Goal: Information Seeking & Learning: Compare options

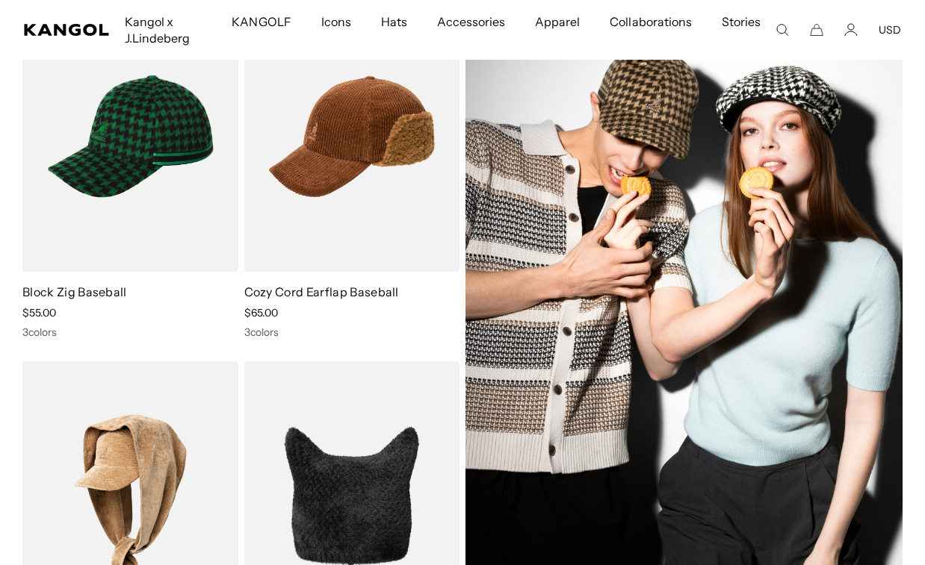
click at [666, 137] on img at bounding box center [683, 316] width 437 height 630
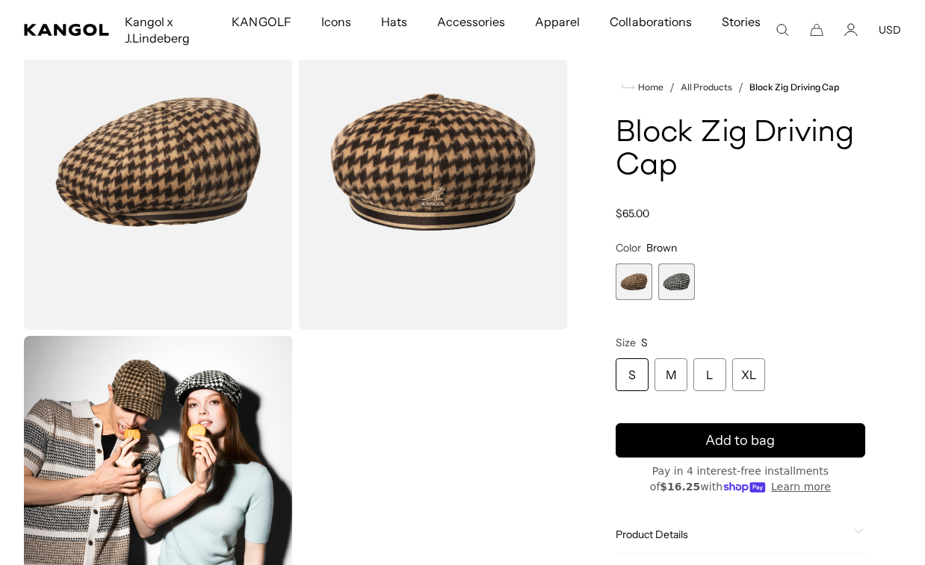
scroll to position [0, 308]
click at [675, 285] on span "2 of 2" at bounding box center [676, 282] width 37 height 37
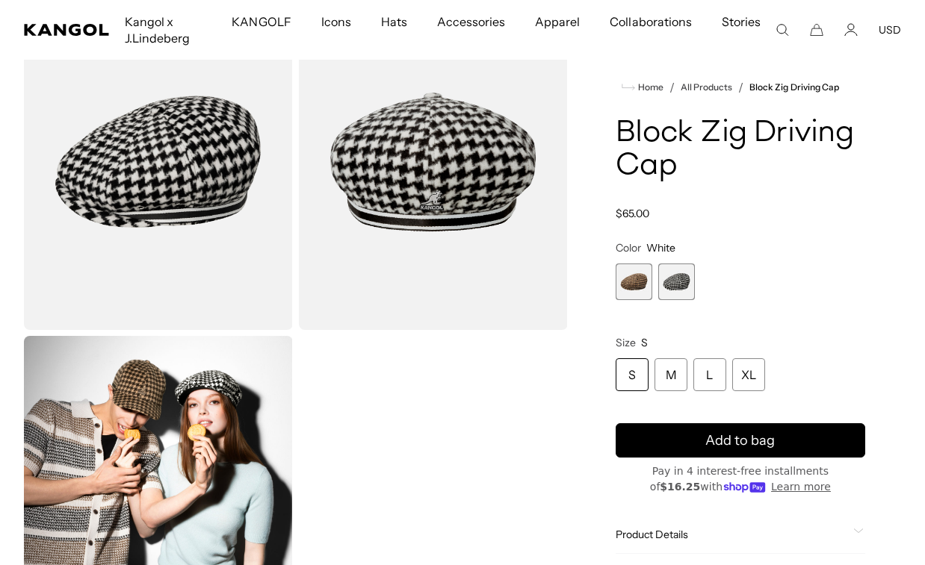
click at [161, 194] on img "Gallery Viewer" at bounding box center [158, 162] width 269 height 336
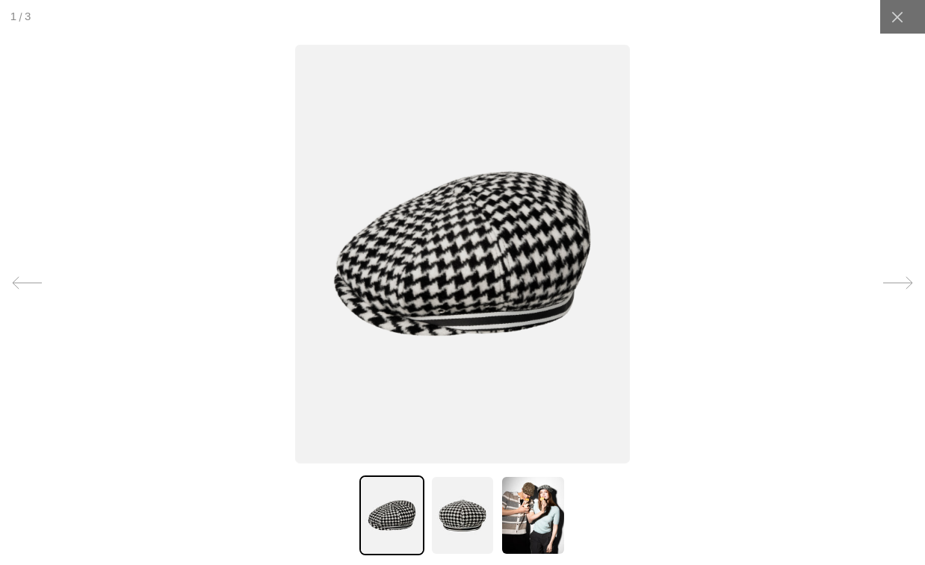
scroll to position [0, 308]
click at [459, 282] on img at bounding box center [462, 254] width 335 height 419
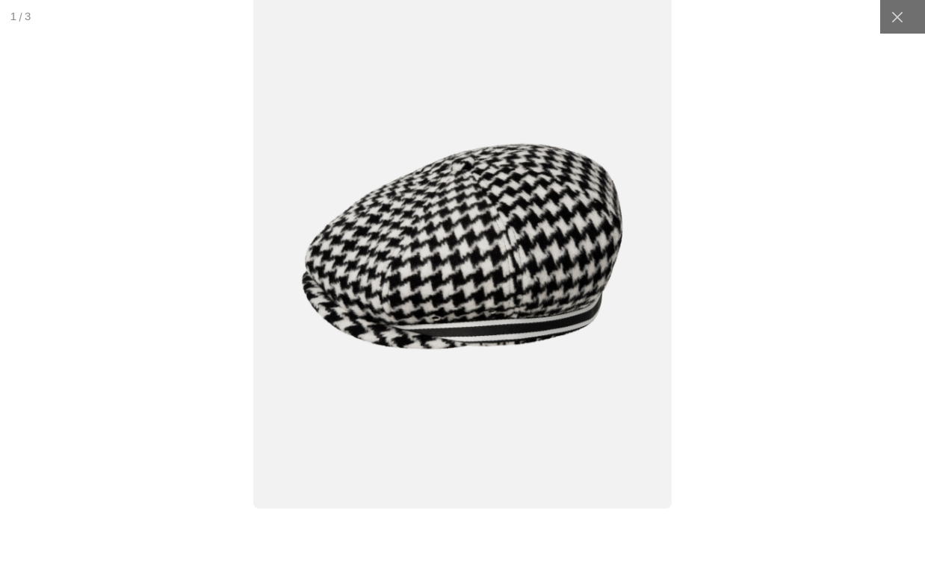
scroll to position [0, 0]
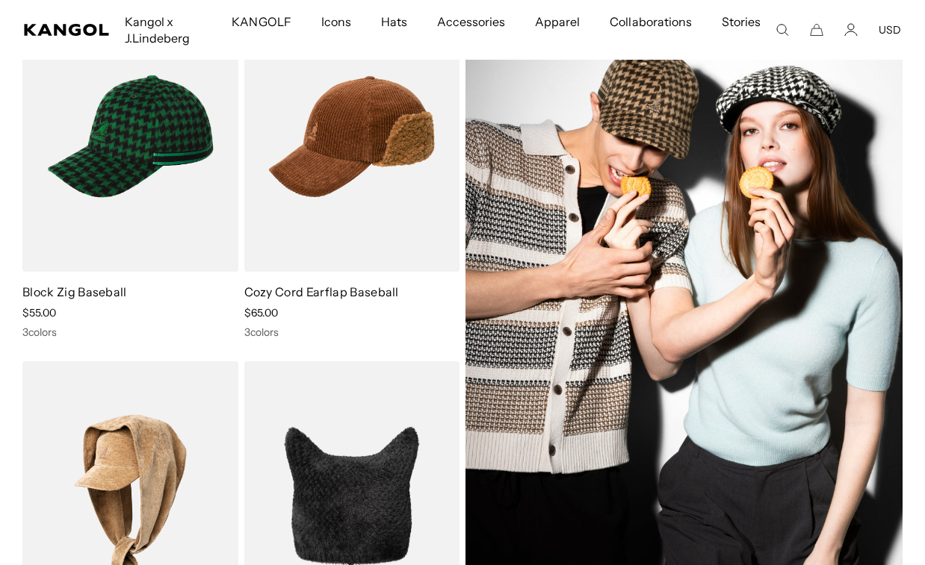
scroll to position [0, 308]
click at [741, 250] on img at bounding box center [683, 316] width 437 height 630
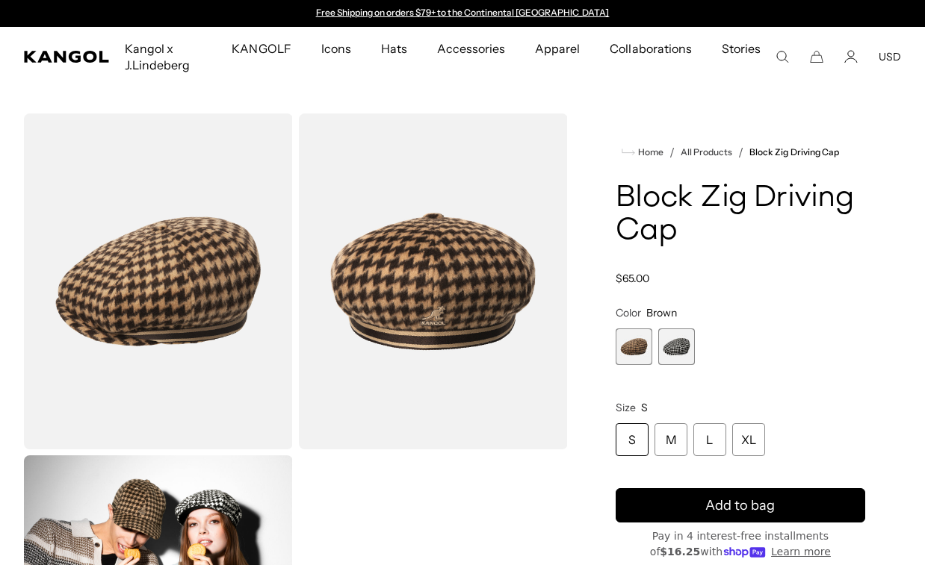
click at [683, 333] on span "2 of 2" at bounding box center [676, 347] width 37 height 37
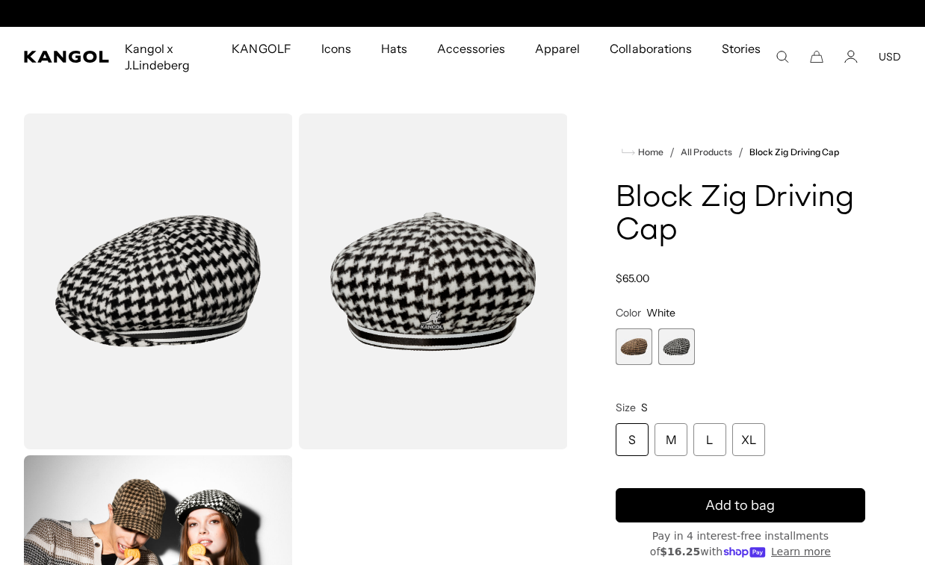
scroll to position [0, 308]
click at [489, 492] on div "Gallery Viewer" at bounding box center [296, 453] width 544 height 678
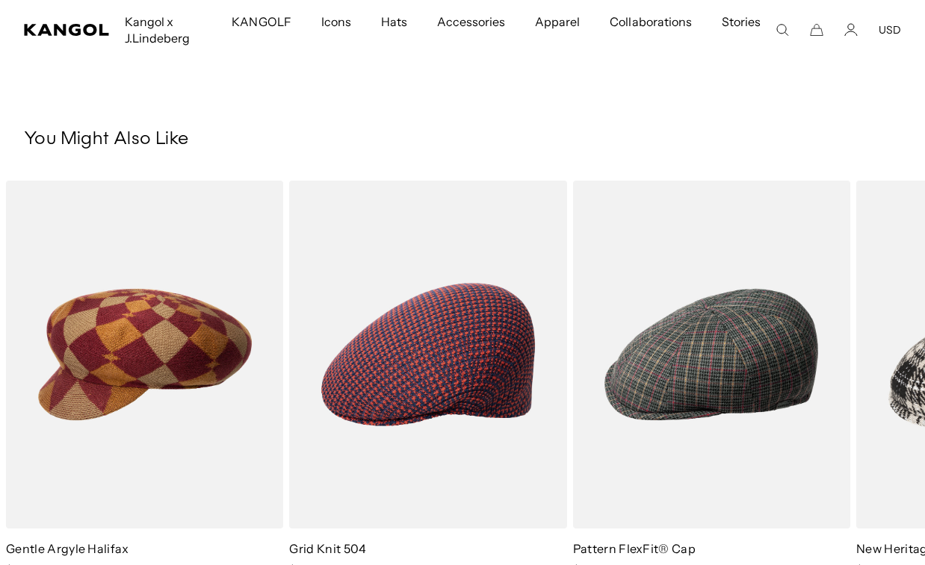
scroll to position [0, 0]
click at [888, 395] on icon at bounding box center [889, 400] width 24 height 24
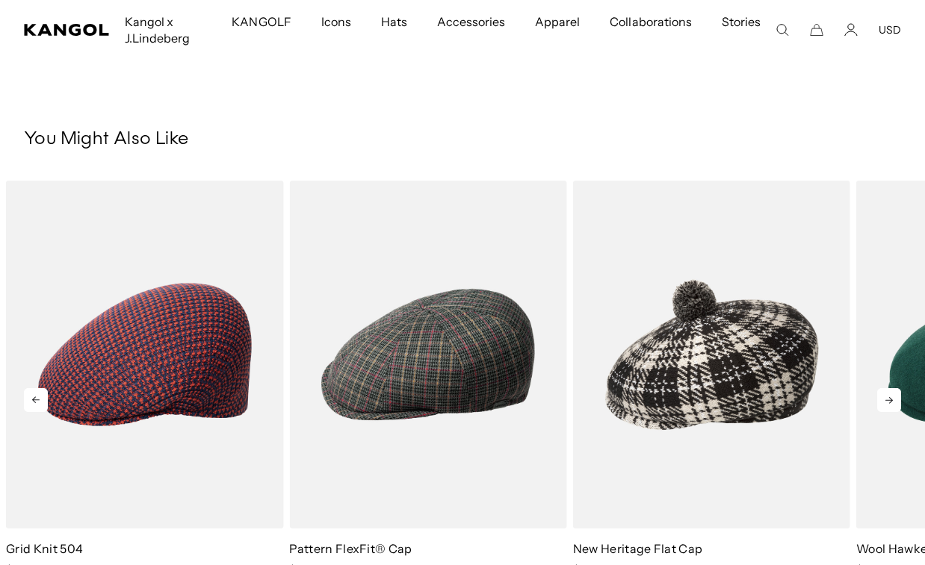
scroll to position [0, 308]
click at [888, 395] on icon at bounding box center [889, 400] width 24 height 24
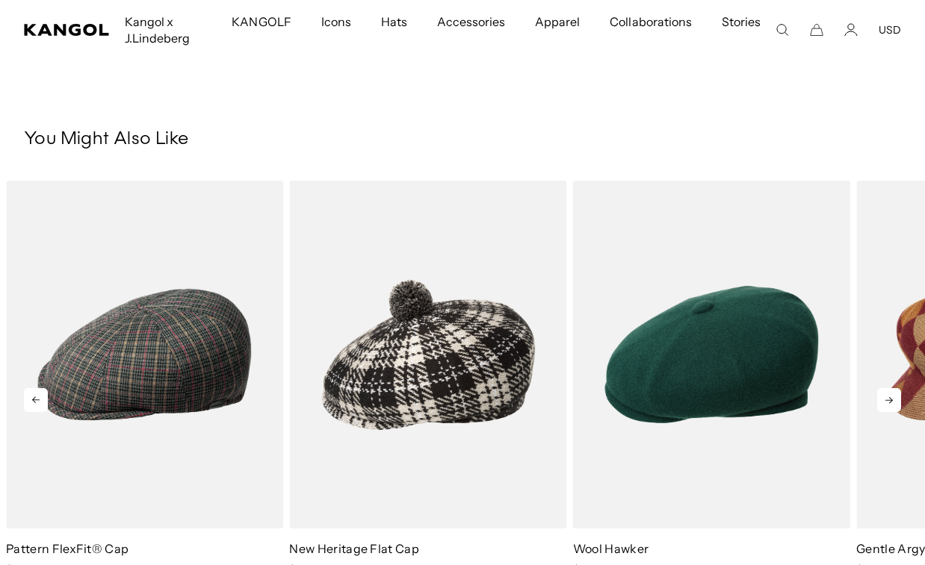
scroll to position [0, 0]
click at [888, 395] on icon at bounding box center [889, 400] width 24 height 24
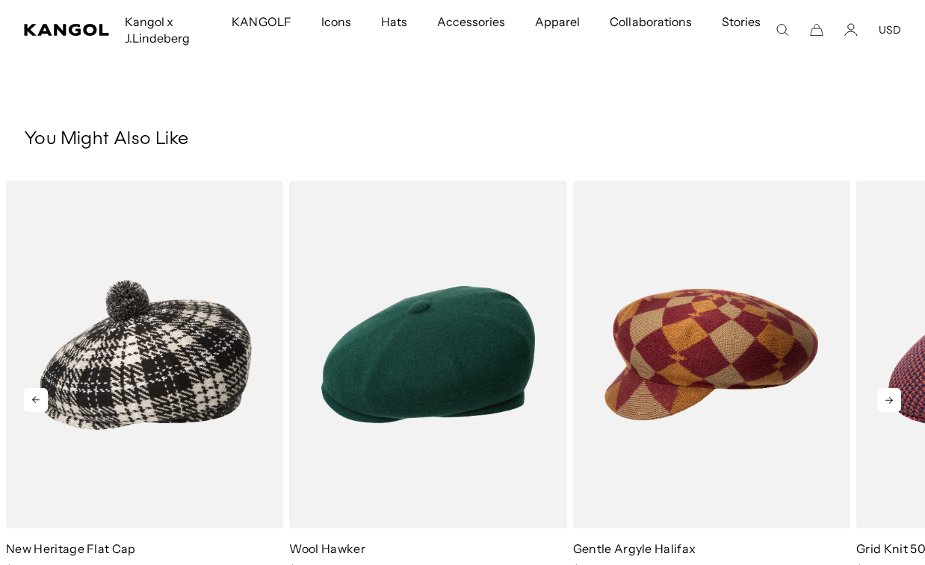
click at [888, 395] on icon at bounding box center [889, 400] width 24 height 24
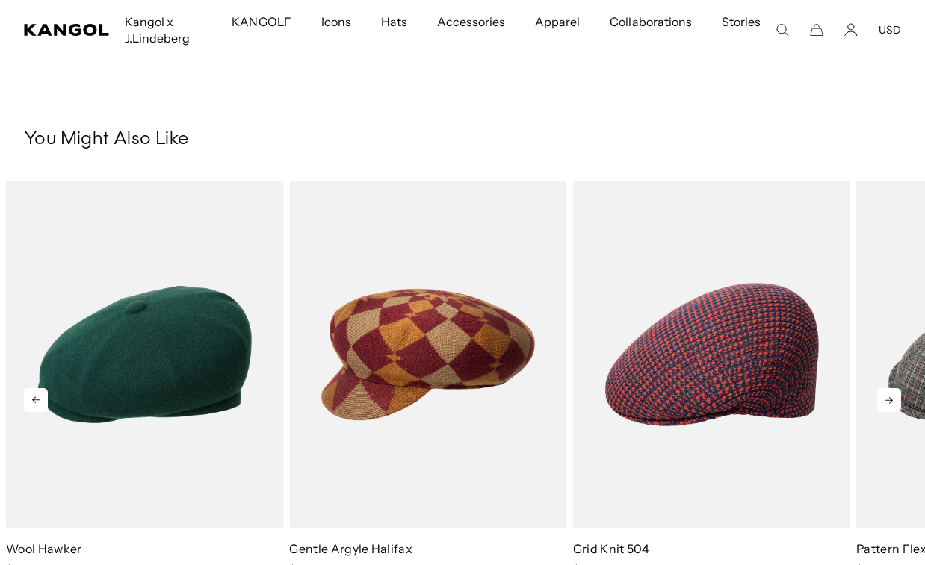
click at [888, 395] on icon at bounding box center [889, 400] width 24 height 24
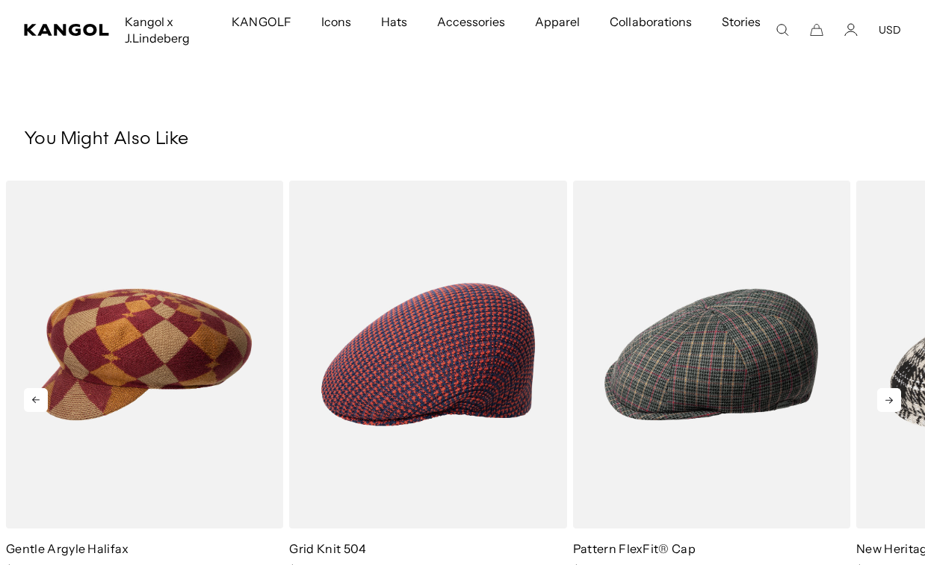
click at [888, 395] on icon at bounding box center [889, 400] width 24 height 24
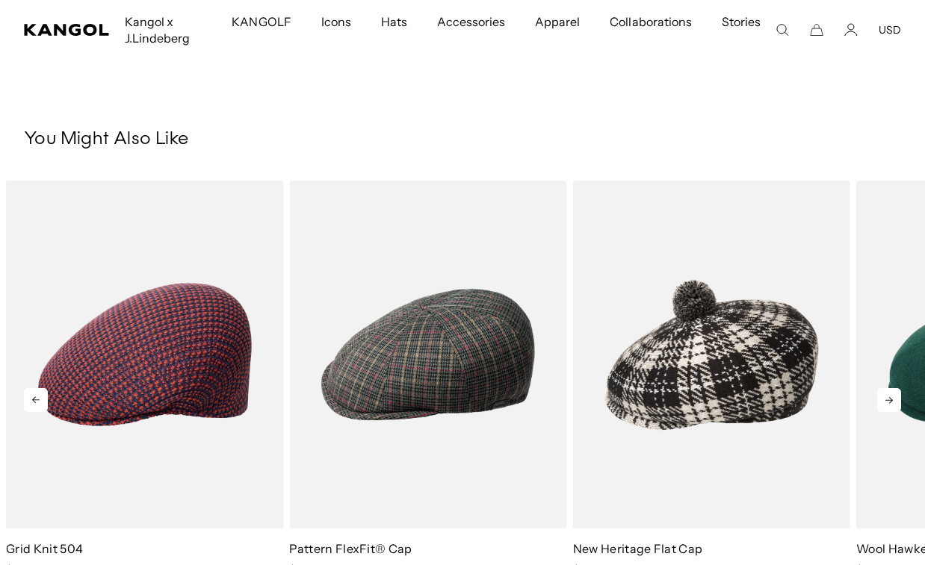
scroll to position [0, 308]
click at [888, 395] on icon at bounding box center [889, 400] width 24 height 24
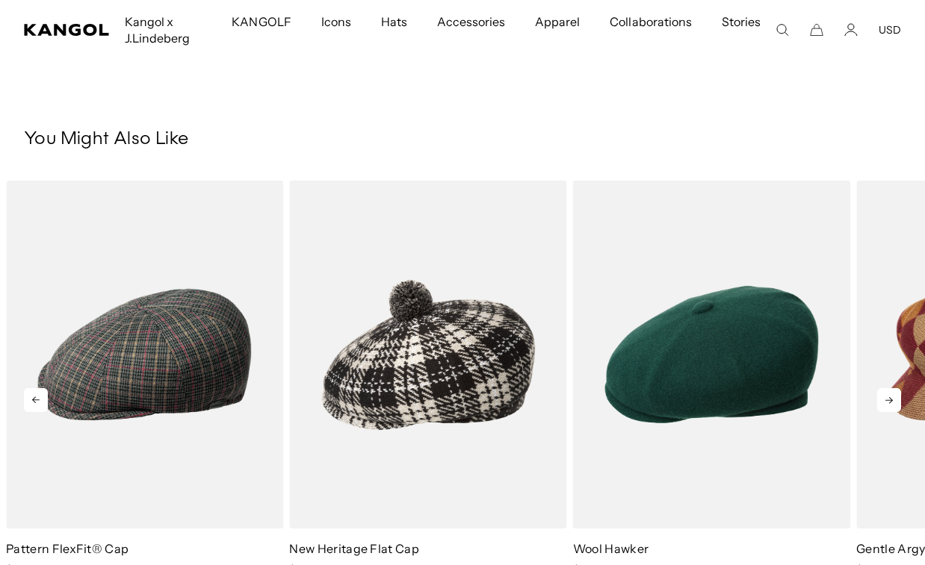
click at [888, 395] on icon at bounding box center [889, 400] width 24 height 24
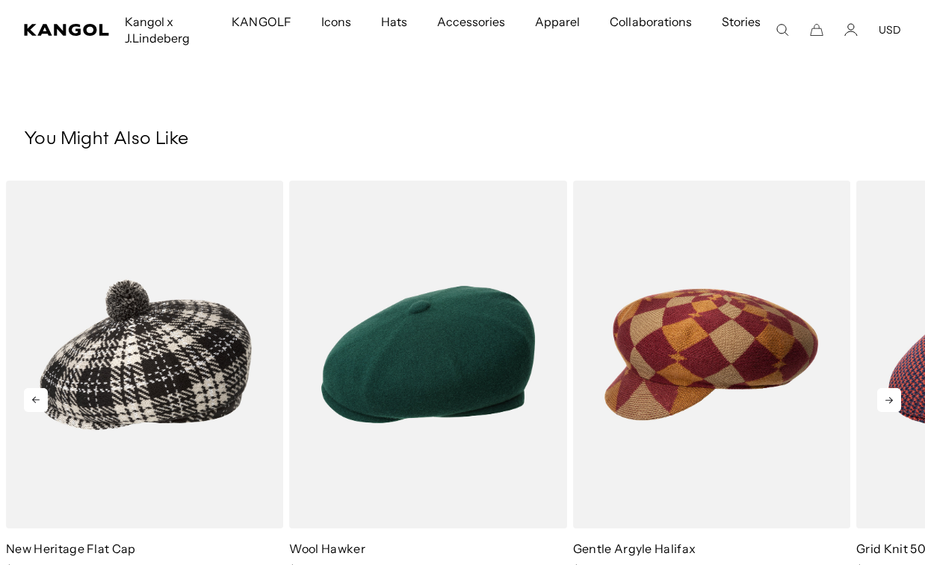
scroll to position [0, 0]
click at [888, 395] on icon at bounding box center [889, 400] width 24 height 24
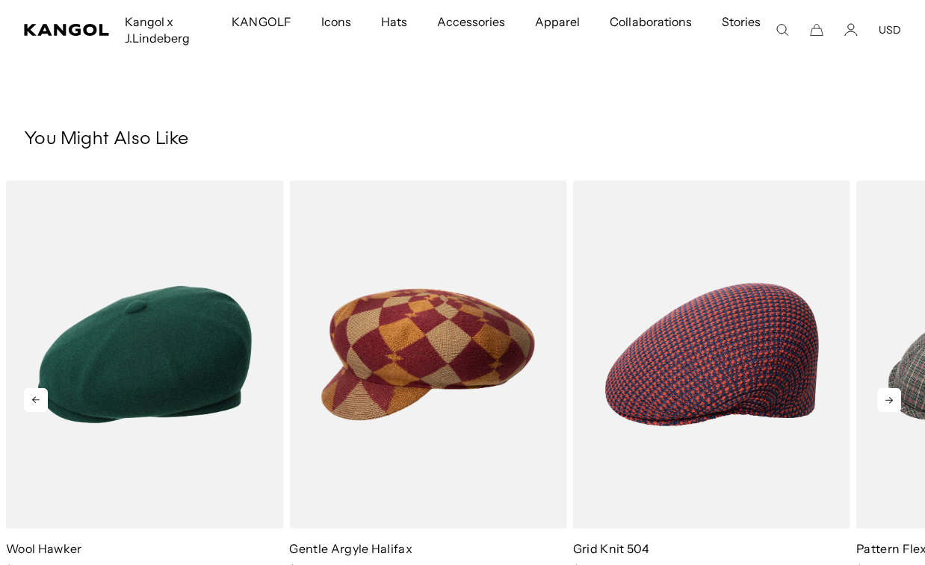
click at [888, 395] on icon at bounding box center [889, 400] width 24 height 24
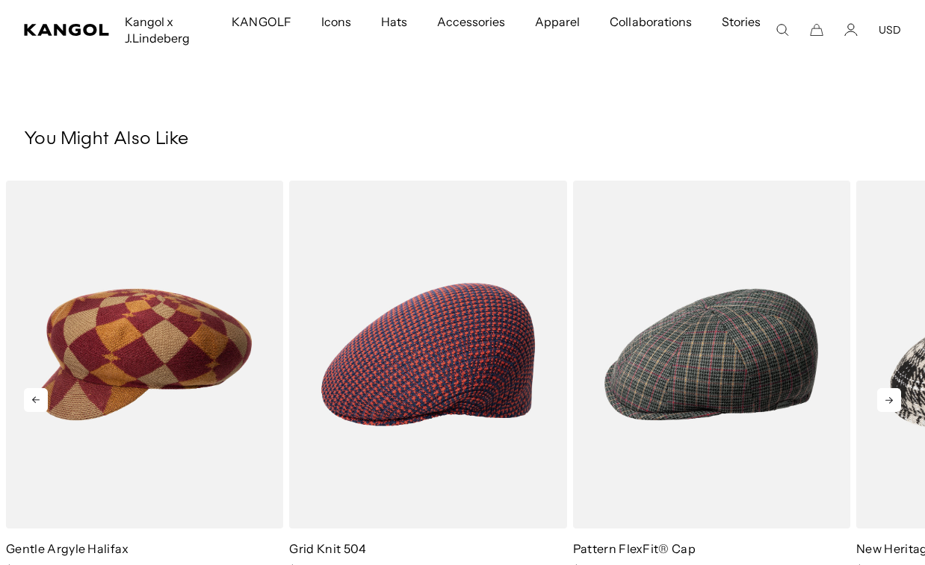
click at [888, 395] on icon at bounding box center [889, 400] width 24 height 24
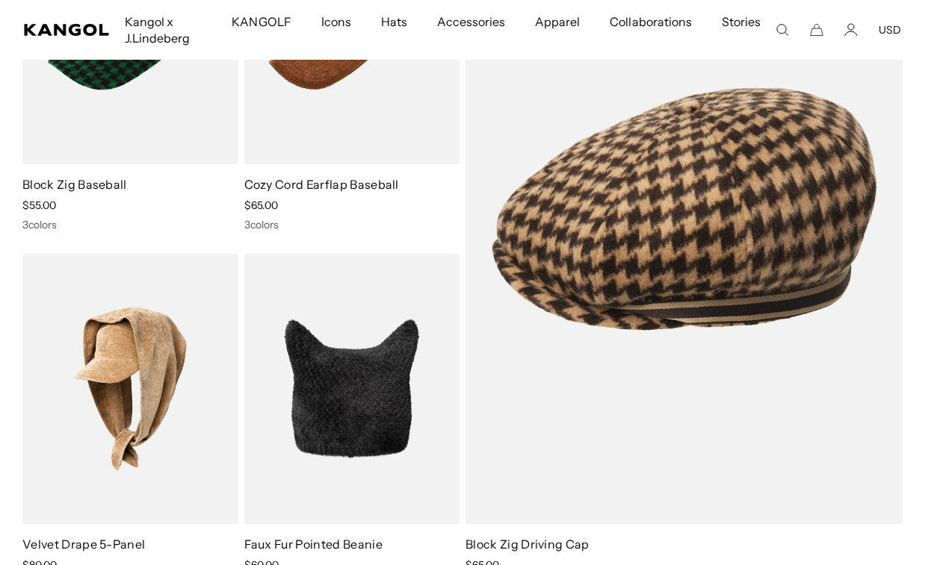
scroll to position [299, 0]
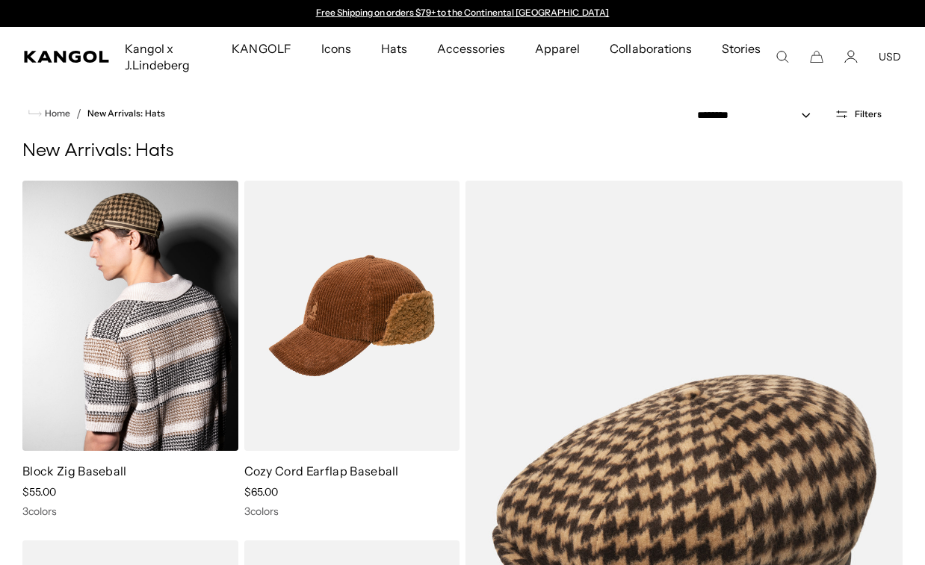
click at [119, 272] on img at bounding box center [130, 316] width 216 height 270
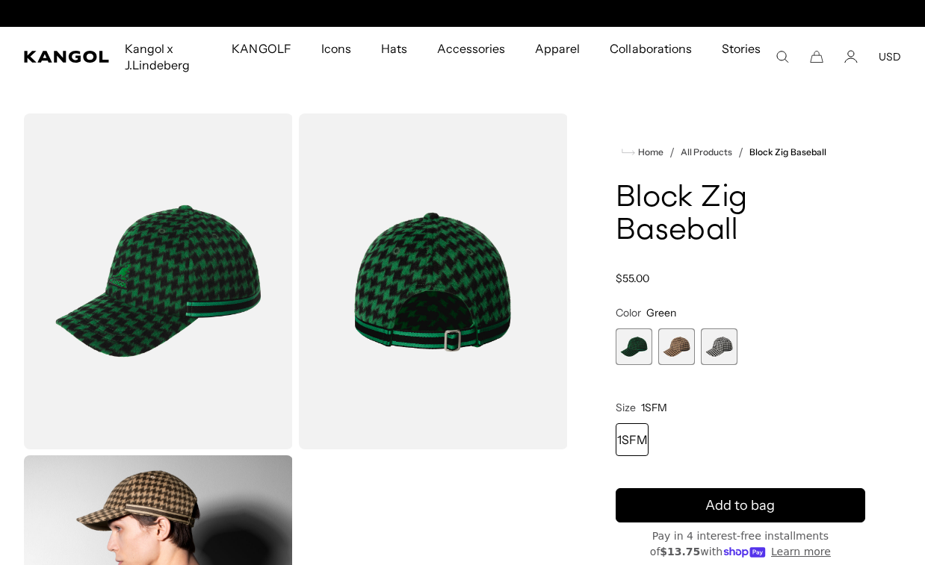
scroll to position [0, 308]
click at [637, 354] on span "1 of 3" at bounding box center [633, 347] width 37 height 37
click at [680, 350] on span "2 of 3" at bounding box center [676, 347] width 37 height 37
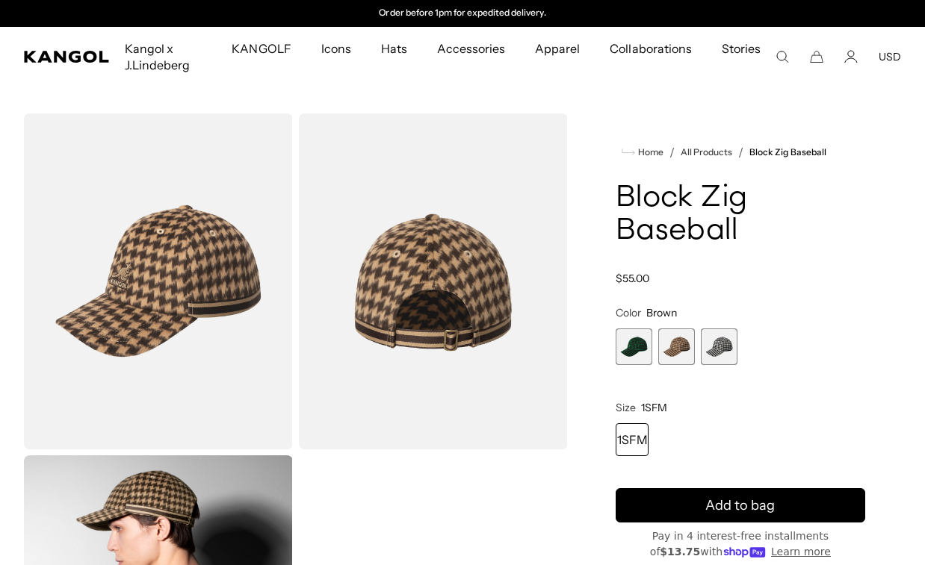
click at [727, 345] on span "3 of 3" at bounding box center [719, 347] width 37 height 37
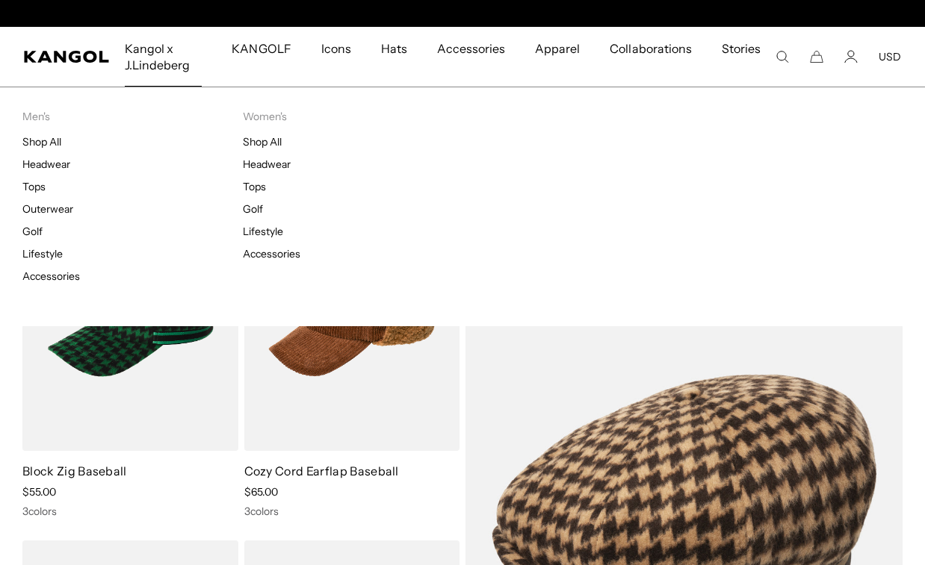
scroll to position [0, 308]
click at [51, 144] on link "Shop All" at bounding box center [41, 141] width 39 height 13
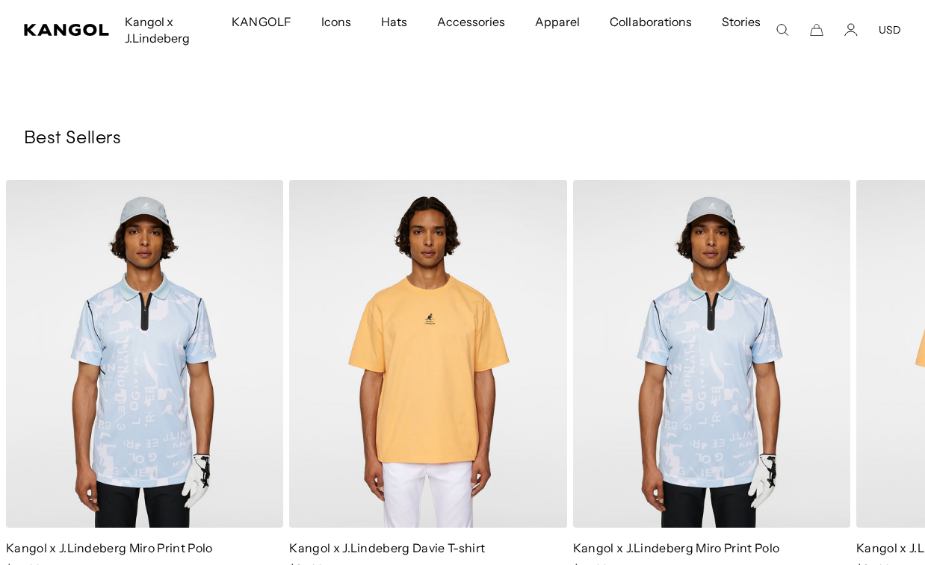
scroll to position [0, 308]
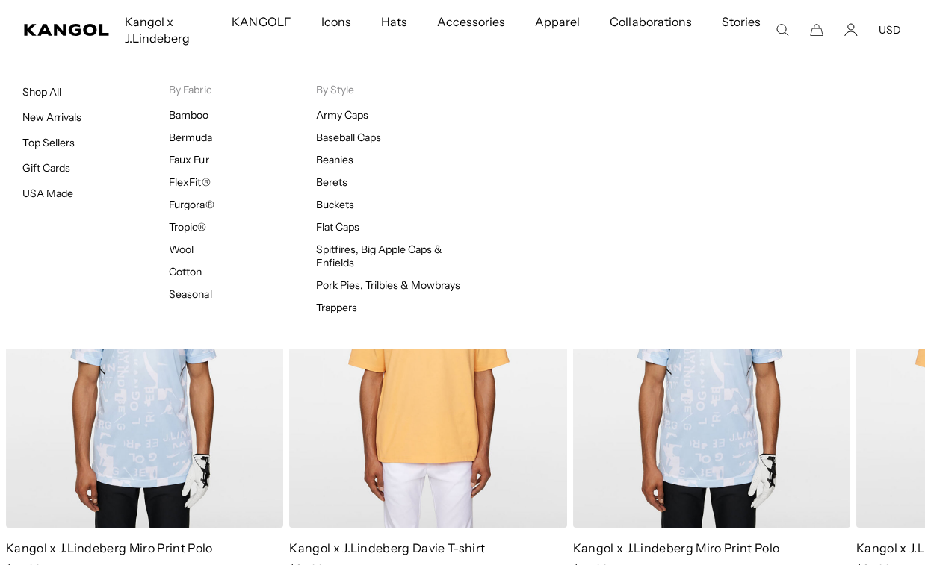
click at [404, 20] on span "Hats" at bounding box center [394, 21] width 26 height 43
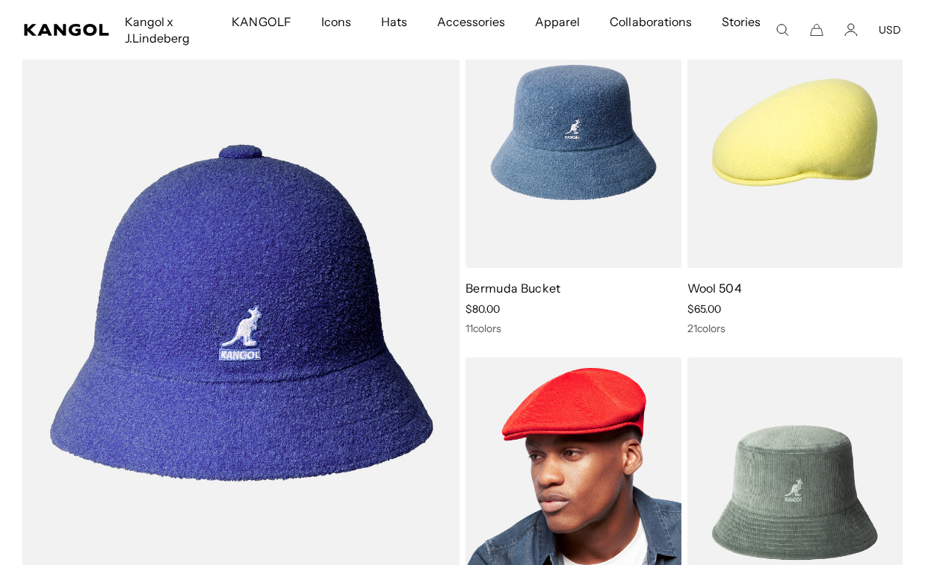
scroll to position [0, 308]
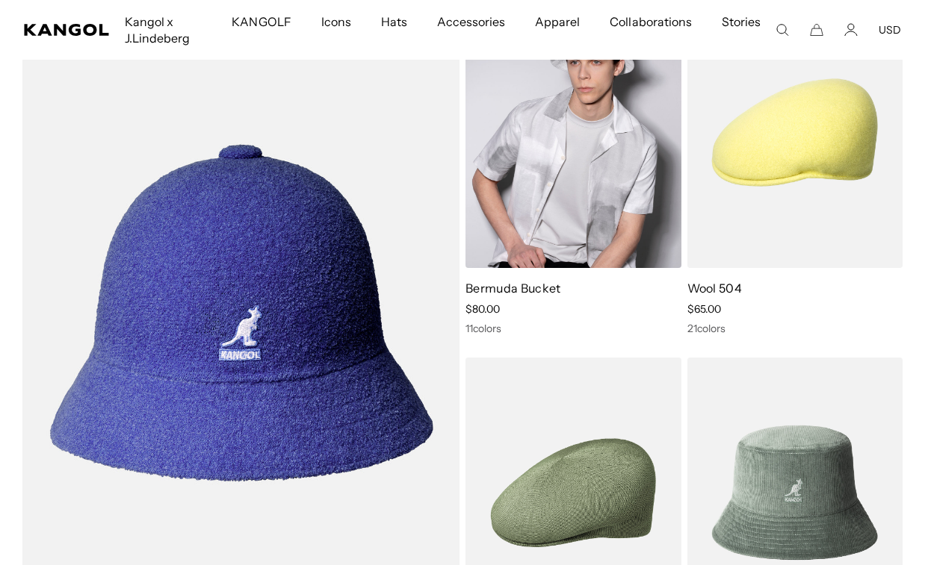
click at [577, 205] on img at bounding box center [573, 132] width 216 height 270
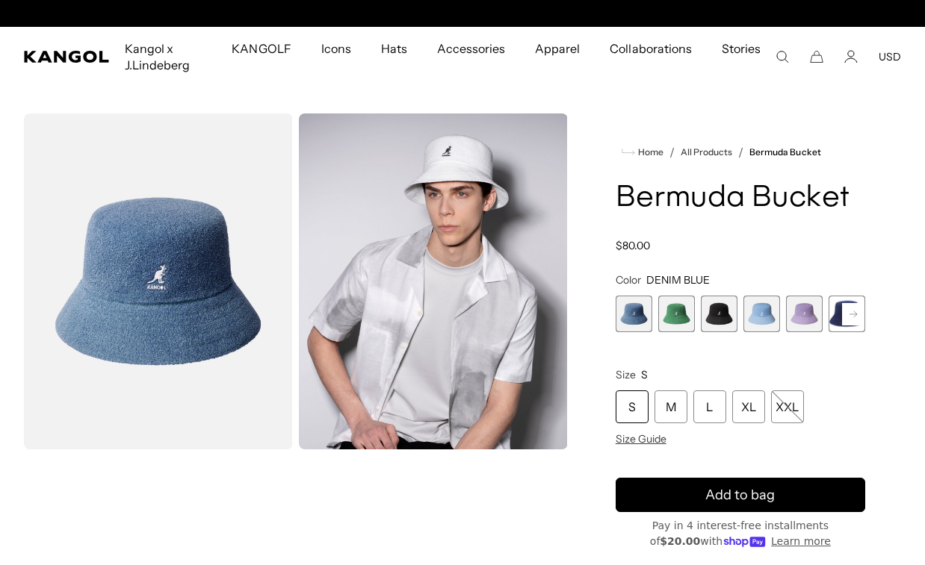
scroll to position [0, 308]
click at [717, 319] on span "3 of 11" at bounding box center [719, 314] width 37 height 37
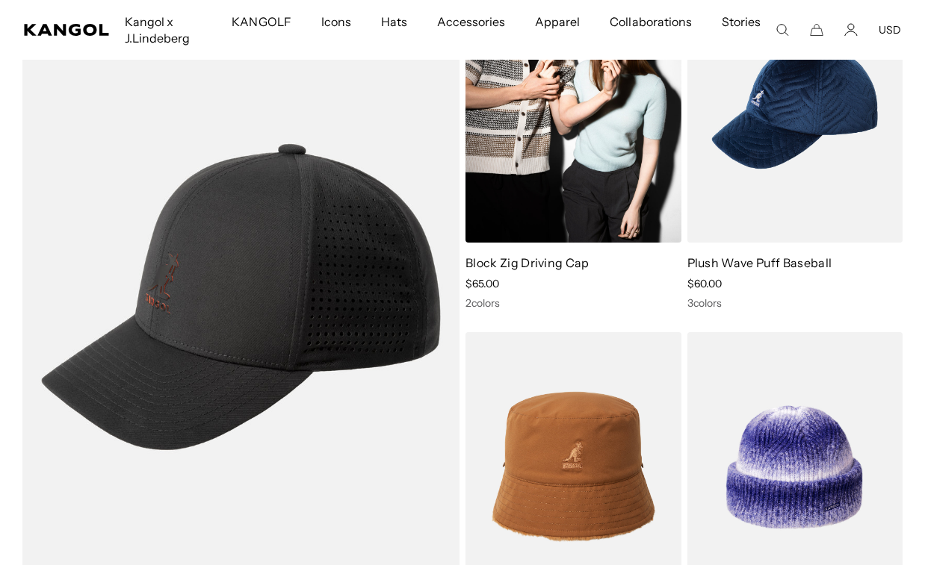
click at [589, 150] on img at bounding box center [573, 107] width 216 height 270
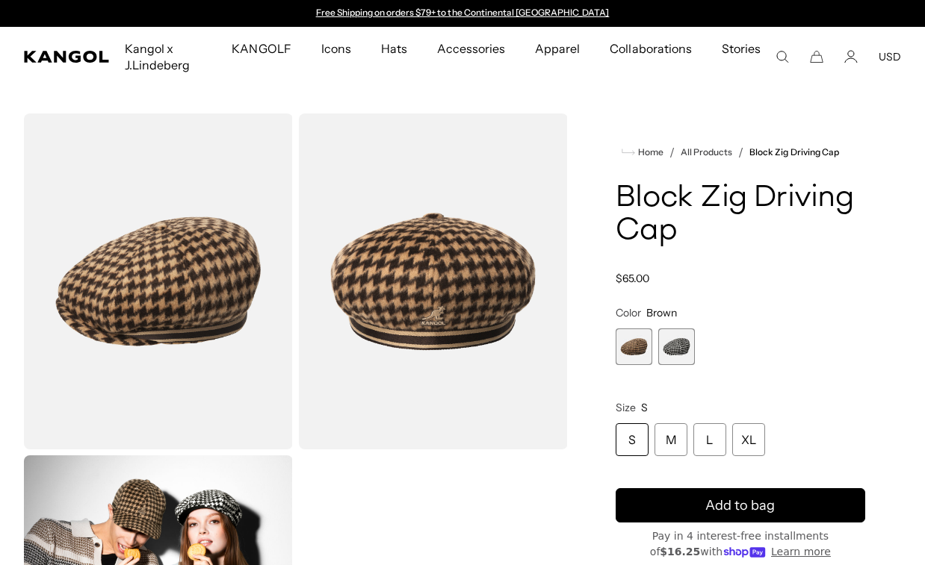
click at [686, 337] on span "2 of 2" at bounding box center [676, 347] width 37 height 37
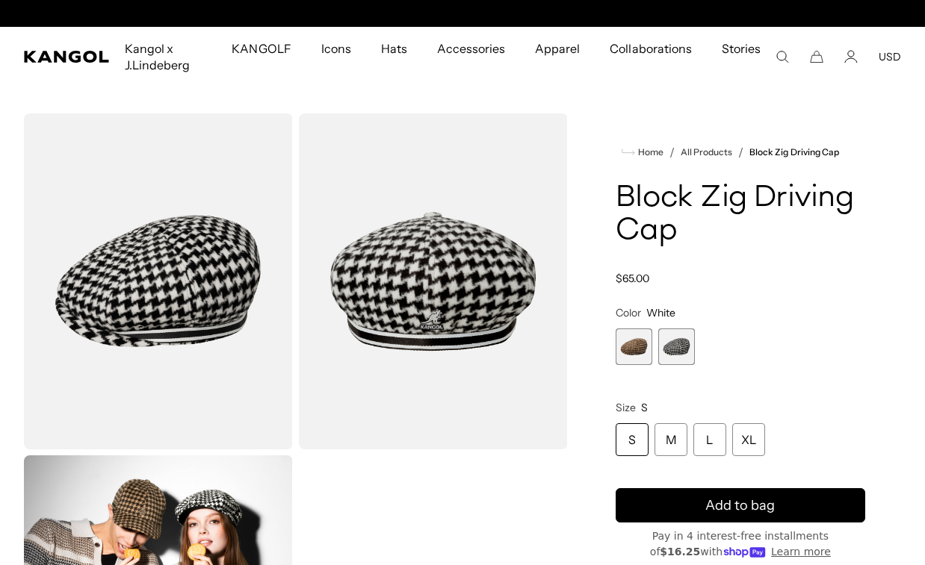
scroll to position [0, 308]
click at [457, 313] on img "Gallery Viewer" at bounding box center [433, 282] width 269 height 336
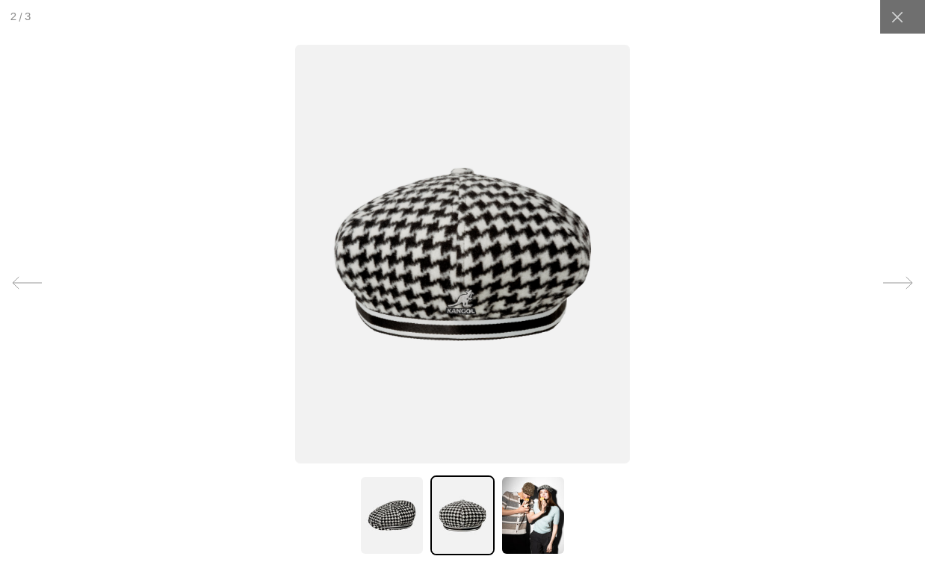
click at [457, 313] on img at bounding box center [462, 254] width 335 height 419
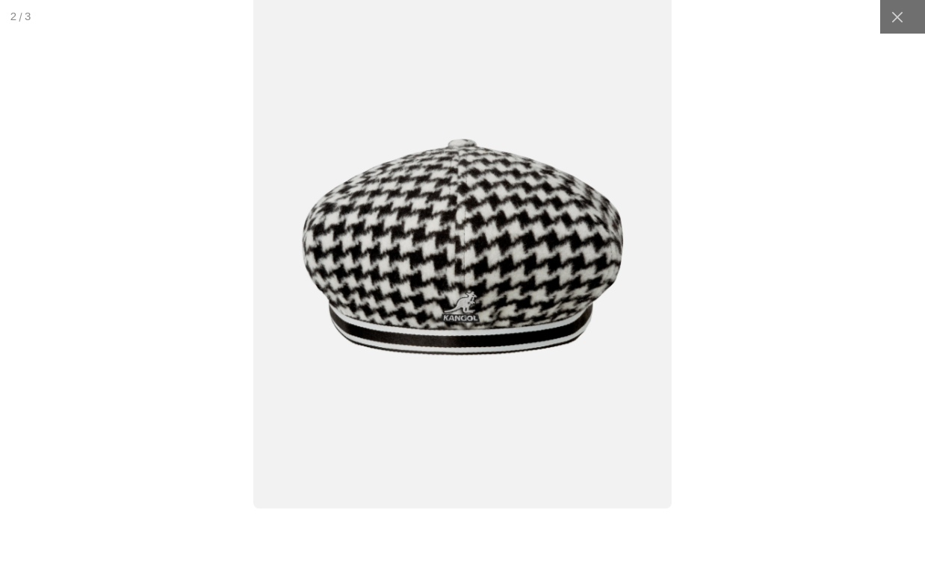
scroll to position [0, 0]
click at [651, 258] on img at bounding box center [462, 247] width 418 height 524
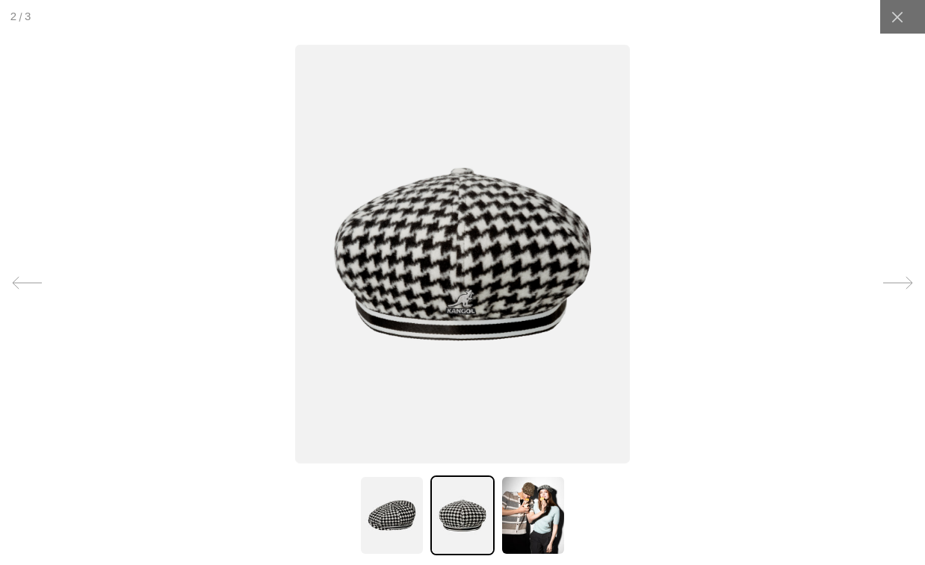
scroll to position [0, 308]
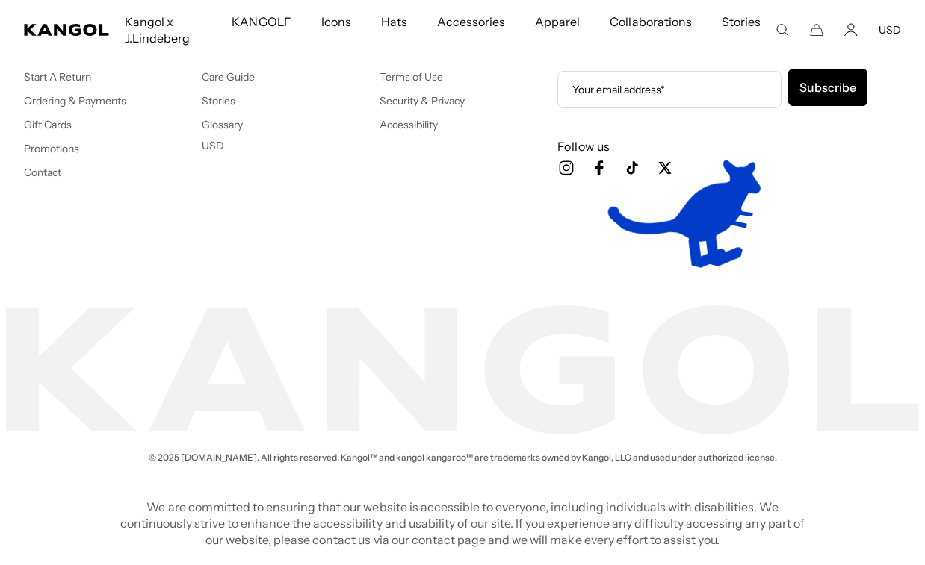
scroll to position [0, 308]
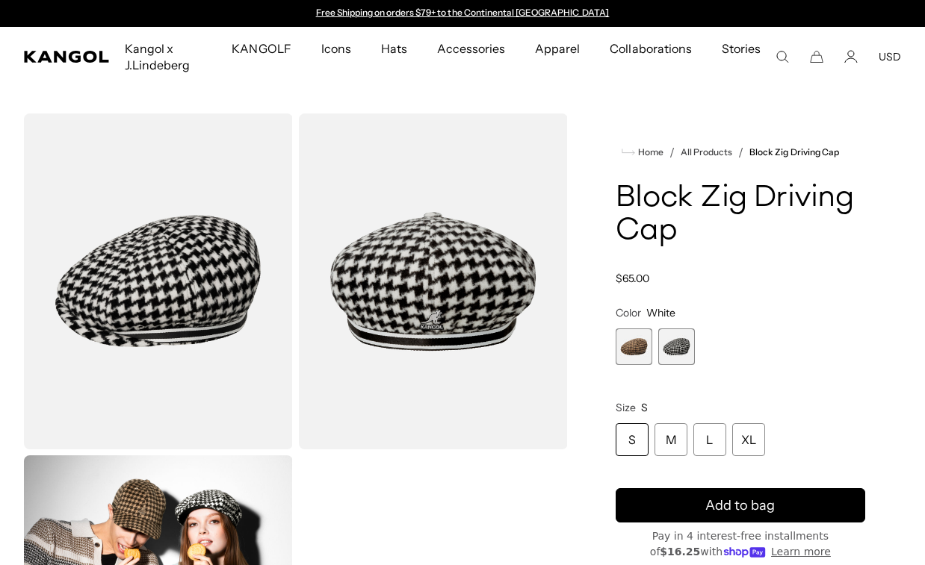
click at [146, 292] on img "Gallery Viewer" at bounding box center [158, 282] width 269 height 336
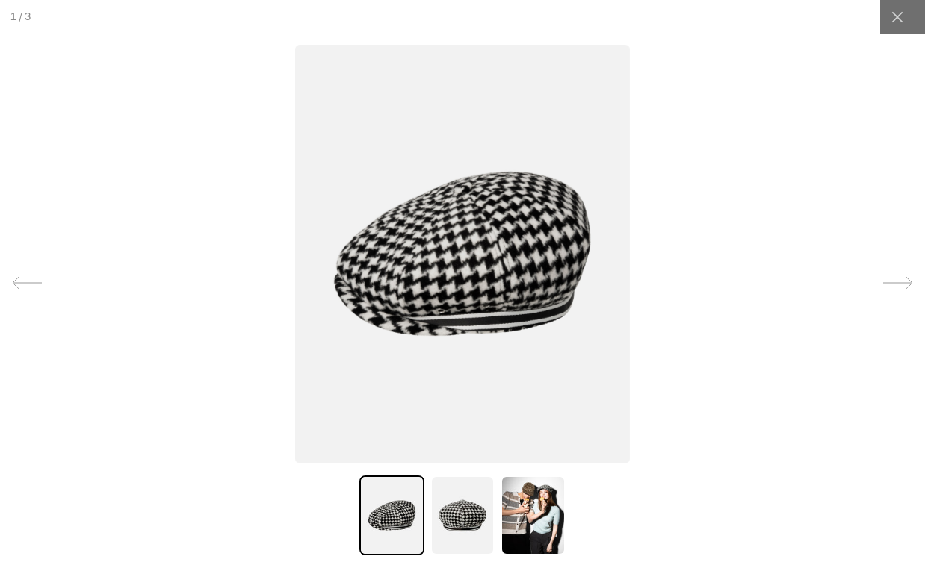
click at [456, 515] on img at bounding box center [462, 516] width 64 height 80
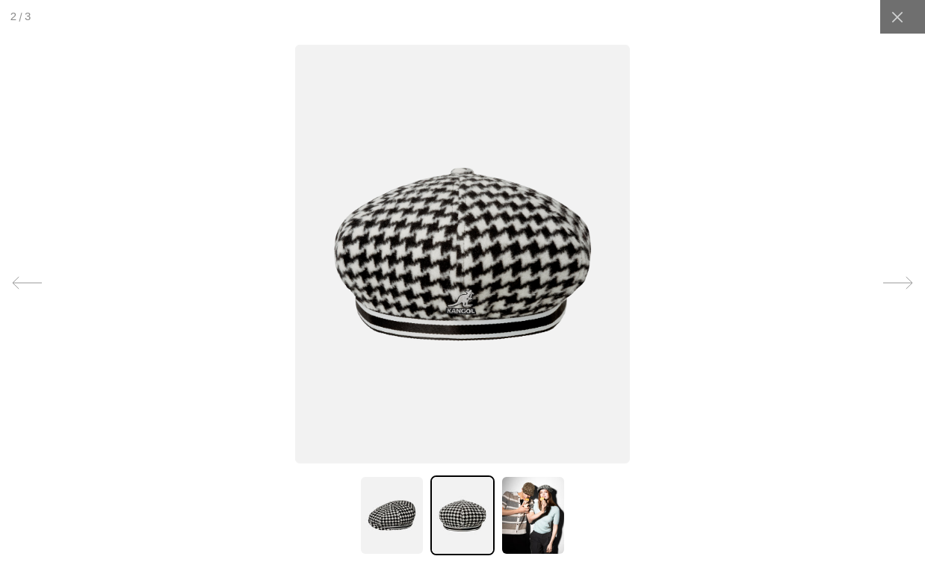
click at [403, 516] on img at bounding box center [391, 516] width 64 height 80
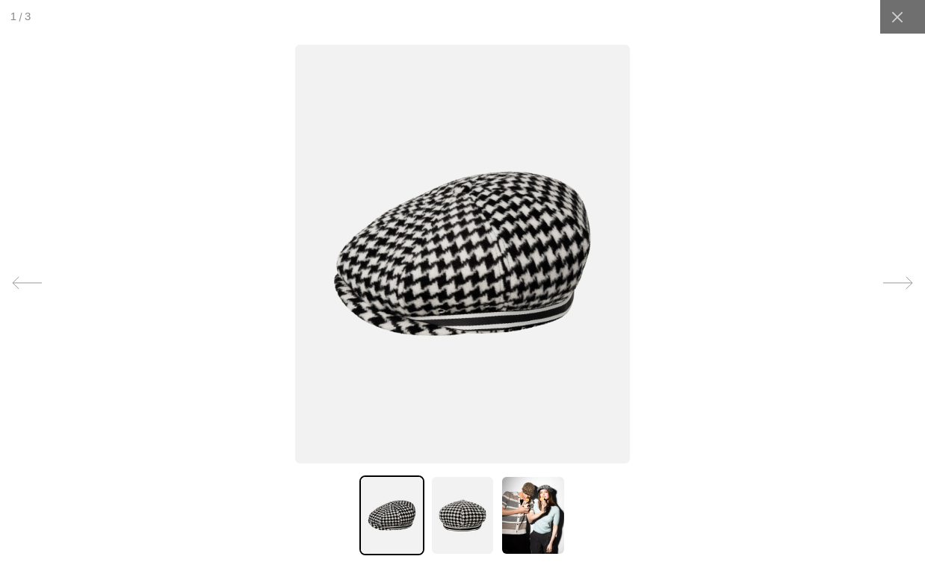
scroll to position [0, 308]
click at [739, 287] on div at bounding box center [462, 282] width 925 height 565
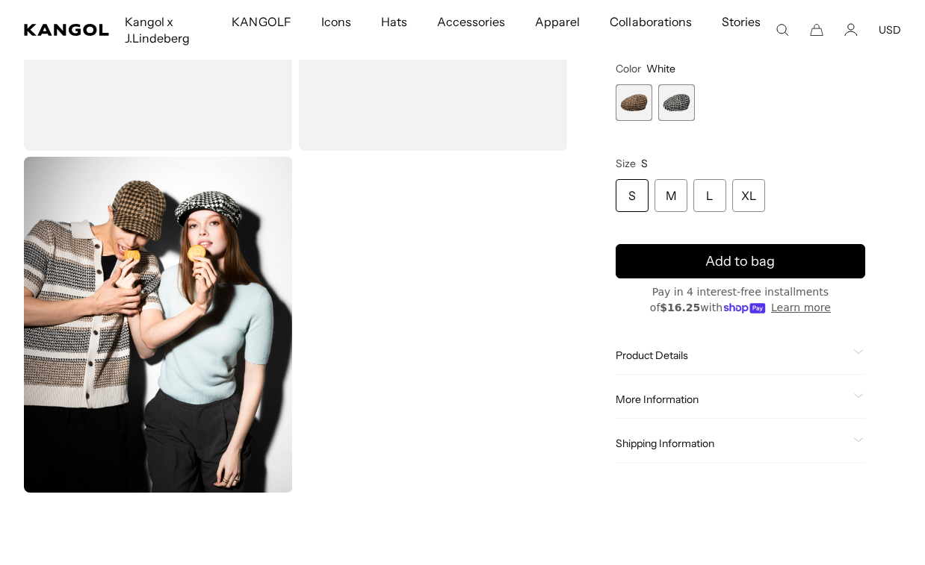
click at [684, 356] on span "Product Details" at bounding box center [731, 355] width 232 height 13
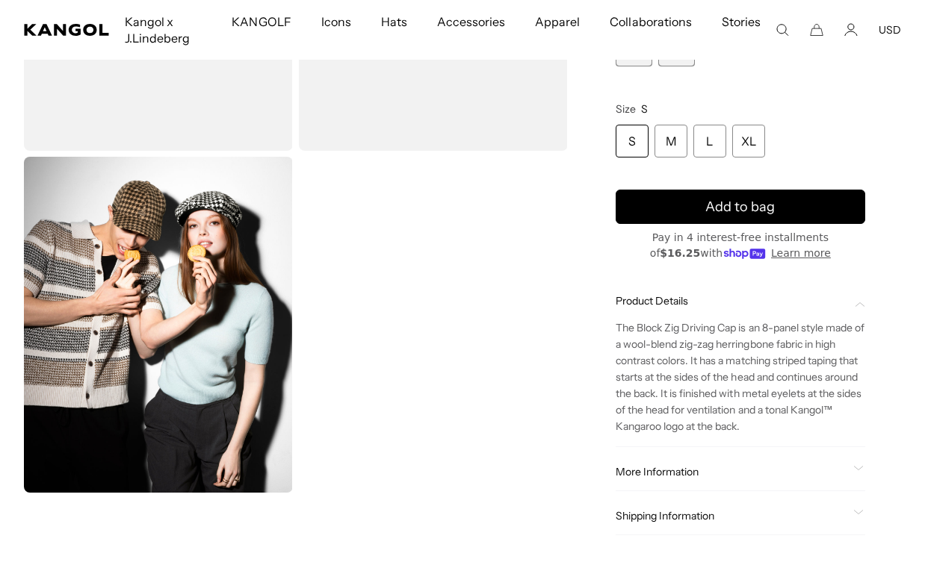
click at [799, 481] on div "More Information Style ID K5472 Shape CAP Fabrication BLEND USA Made or Importe…" at bounding box center [739, 472] width 249 height 38
click at [682, 474] on span "More Information" at bounding box center [731, 471] width 232 height 13
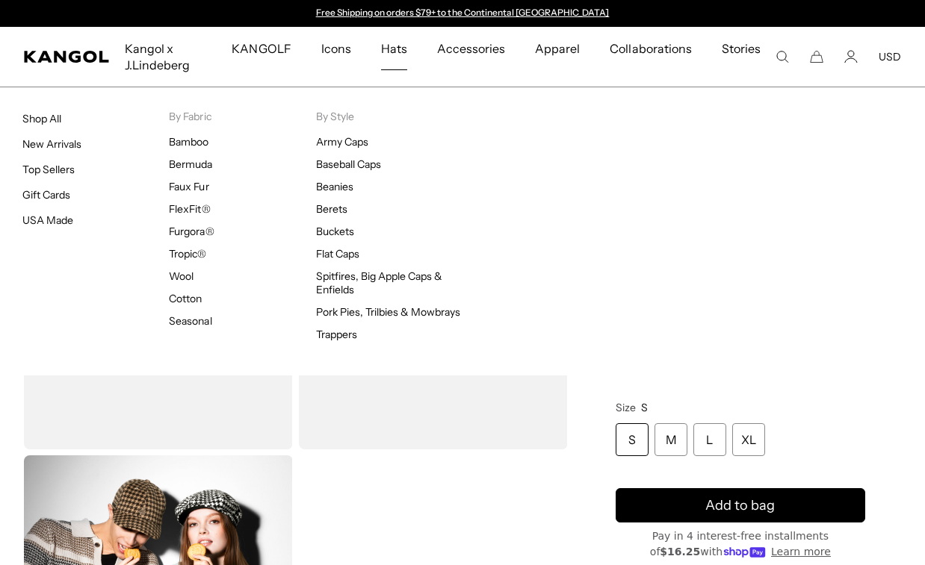
click at [395, 47] on span "Hats" at bounding box center [394, 48] width 26 height 43
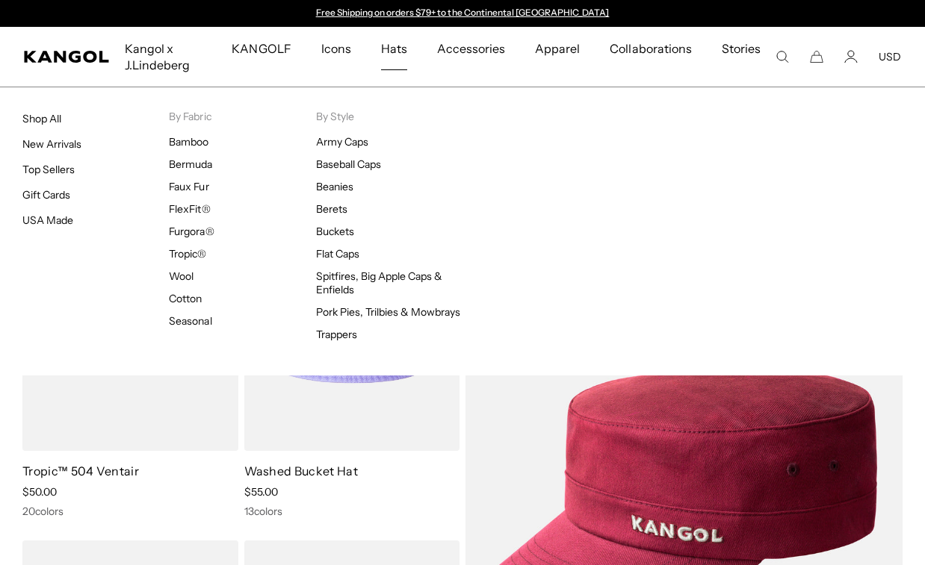
click at [395, 47] on span "Hats" at bounding box center [394, 48] width 26 height 43
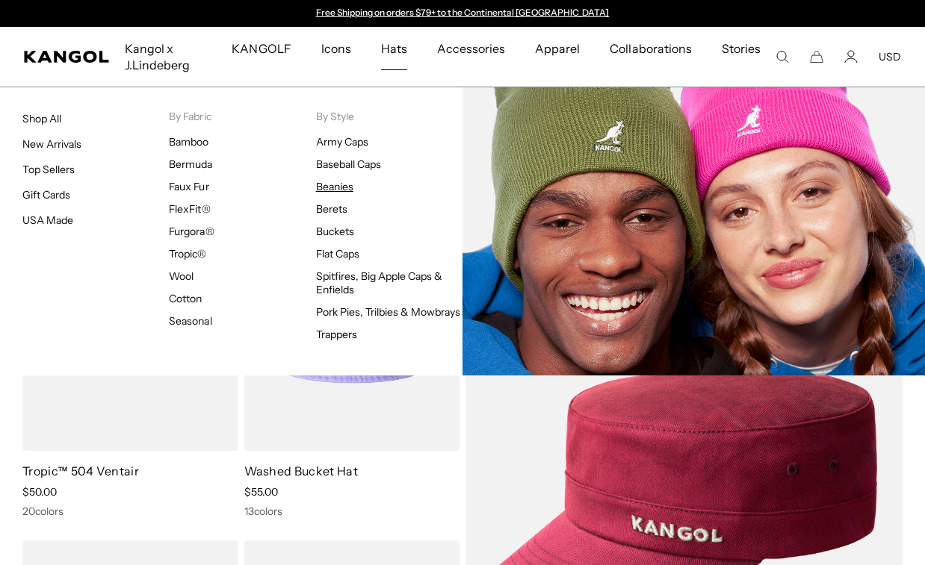
click at [343, 187] on link "Beanies" at bounding box center [334, 186] width 37 height 13
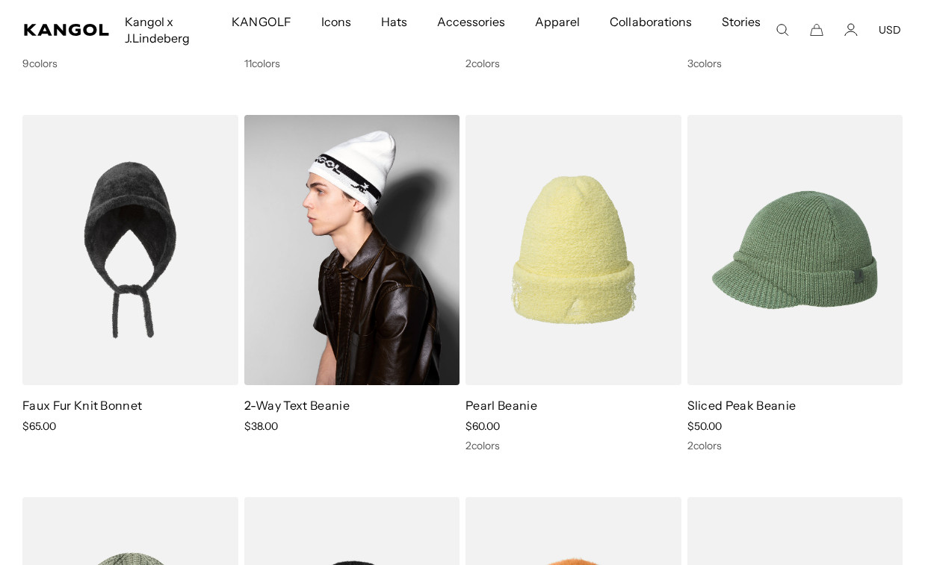
click at [350, 194] on img at bounding box center [352, 250] width 216 height 270
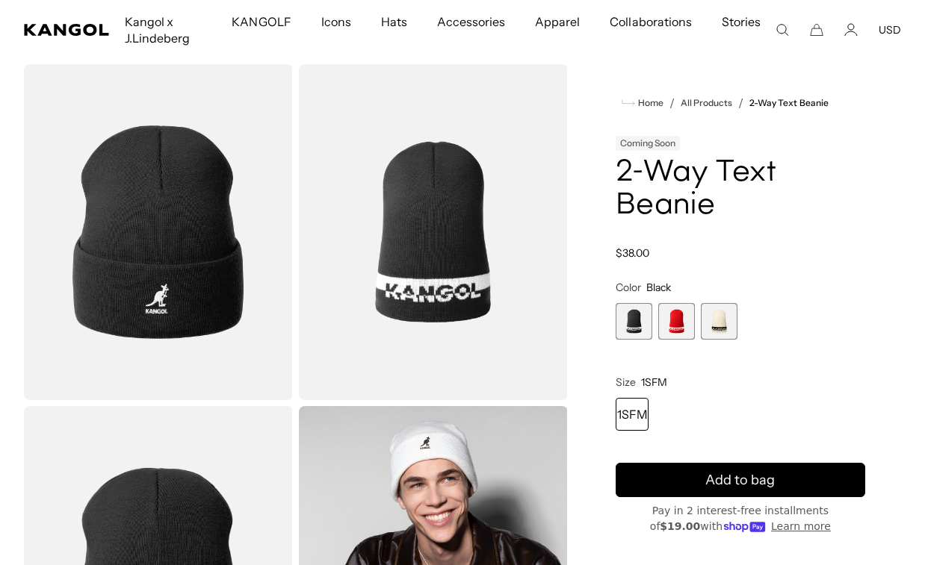
scroll to position [30, 0]
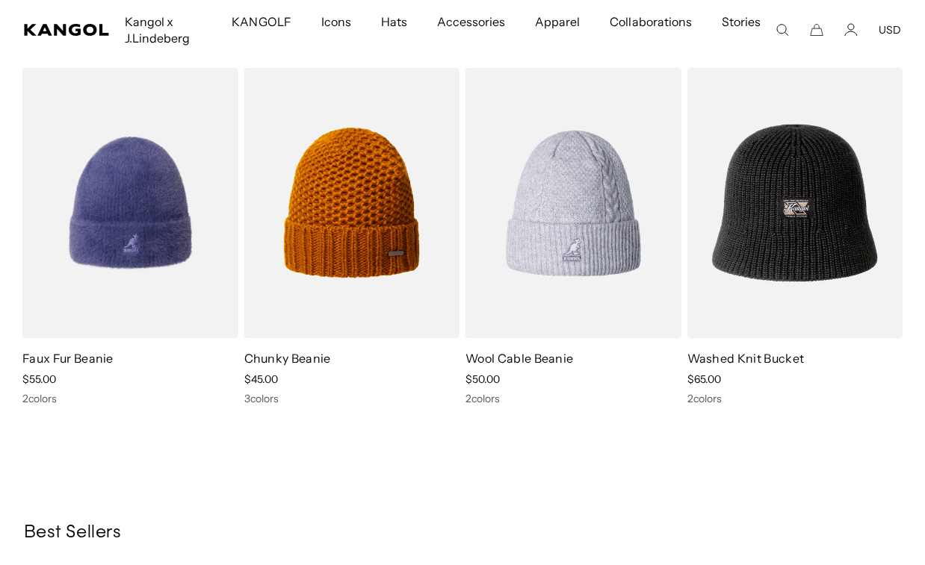
scroll to position [1673, 0]
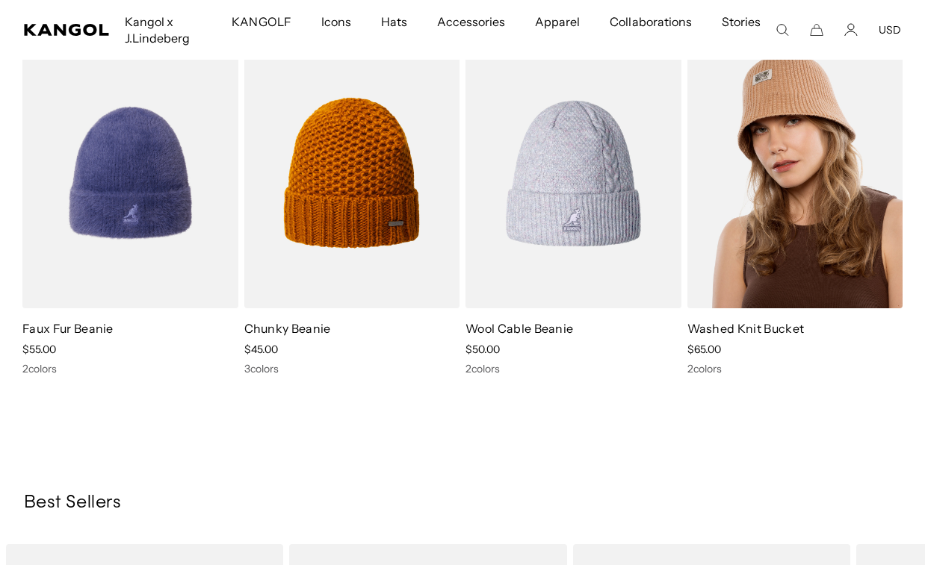
click at [771, 233] on img at bounding box center [795, 173] width 216 height 270
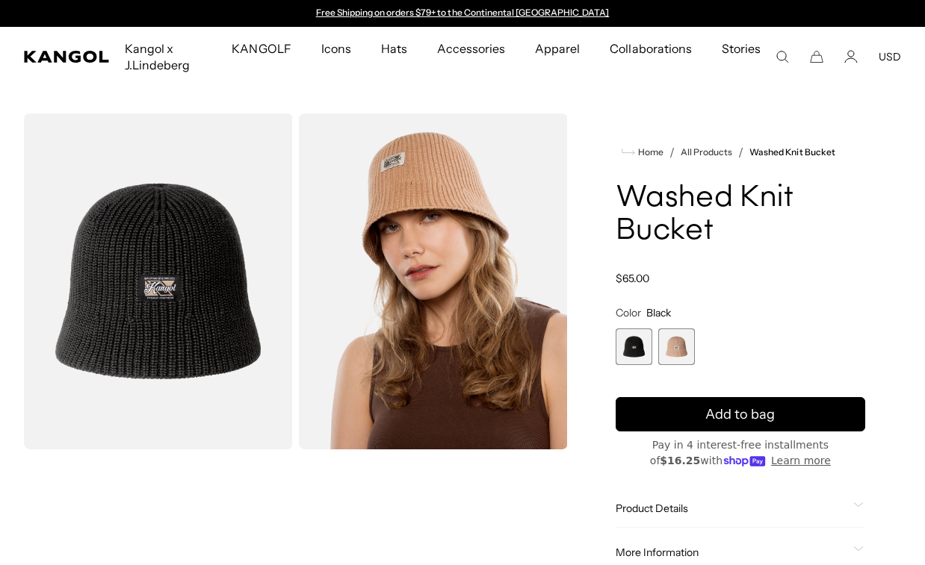
click at [633, 341] on span "1 of 2" at bounding box center [633, 347] width 37 height 37
click at [192, 311] on img "Gallery Viewer" at bounding box center [158, 282] width 269 height 336
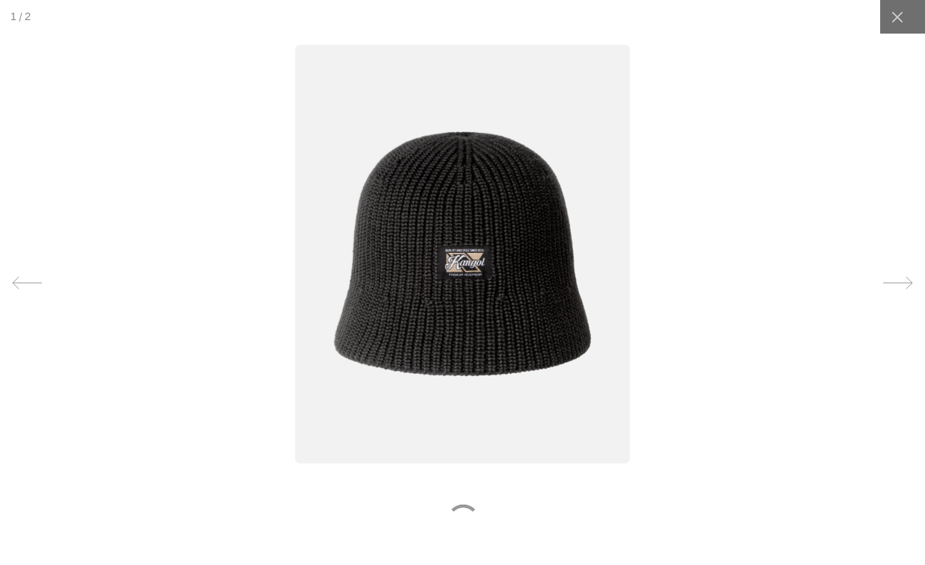
scroll to position [0, 0]
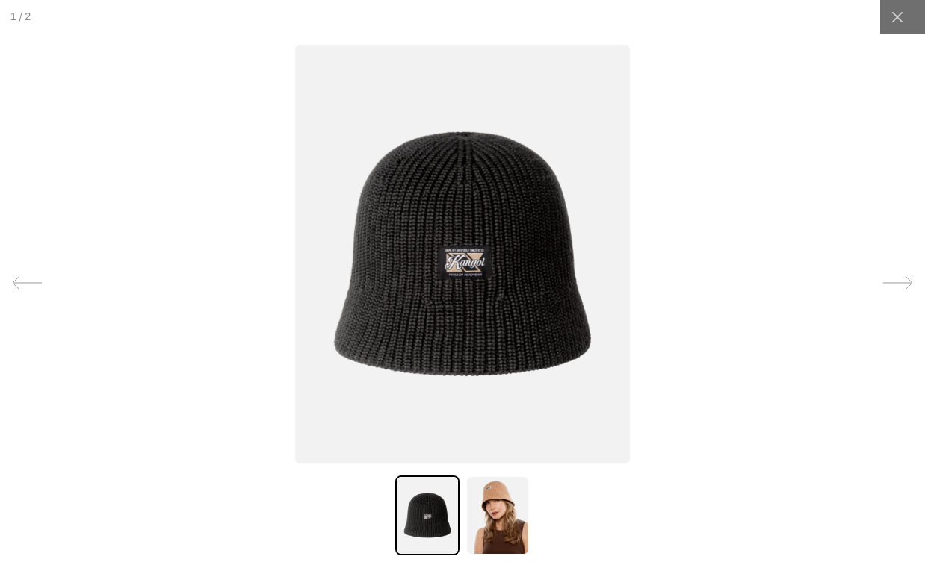
click at [453, 306] on img at bounding box center [462, 254] width 335 height 419
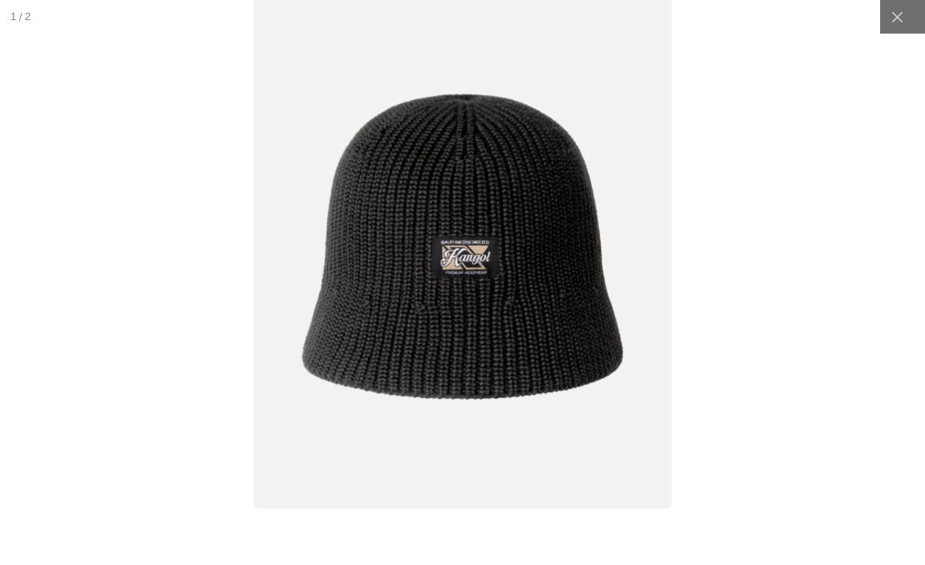
scroll to position [0, 308]
click at [817, 201] on div at bounding box center [462, 282] width 1156 height 707
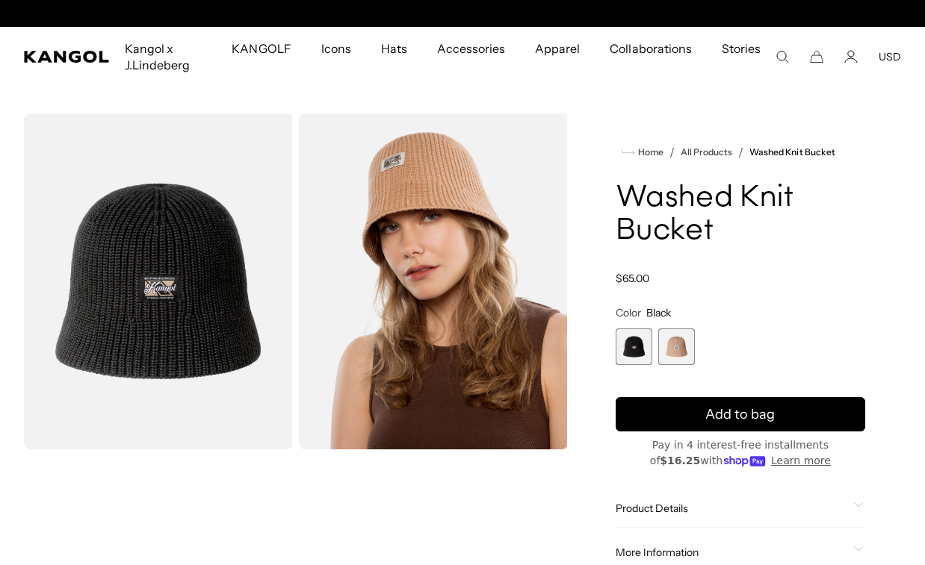
scroll to position [0, 0]
